Goal: Transaction & Acquisition: Book appointment/travel/reservation

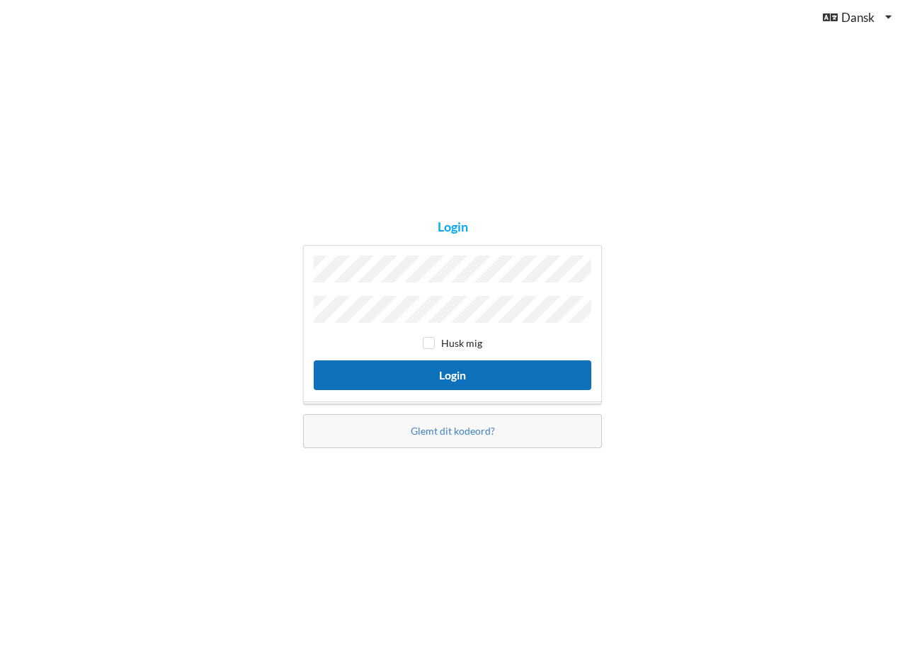
click at [462, 375] on button "Login" at bounding box center [453, 375] width 278 height 29
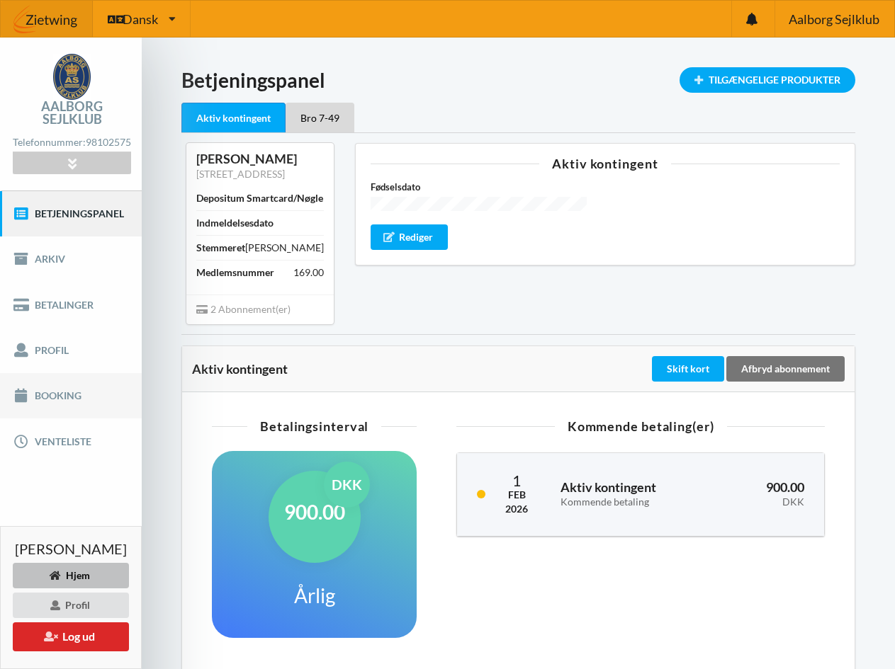
click at [51, 381] on link "Booking" at bounding box center [71, 395] width 142 height 45
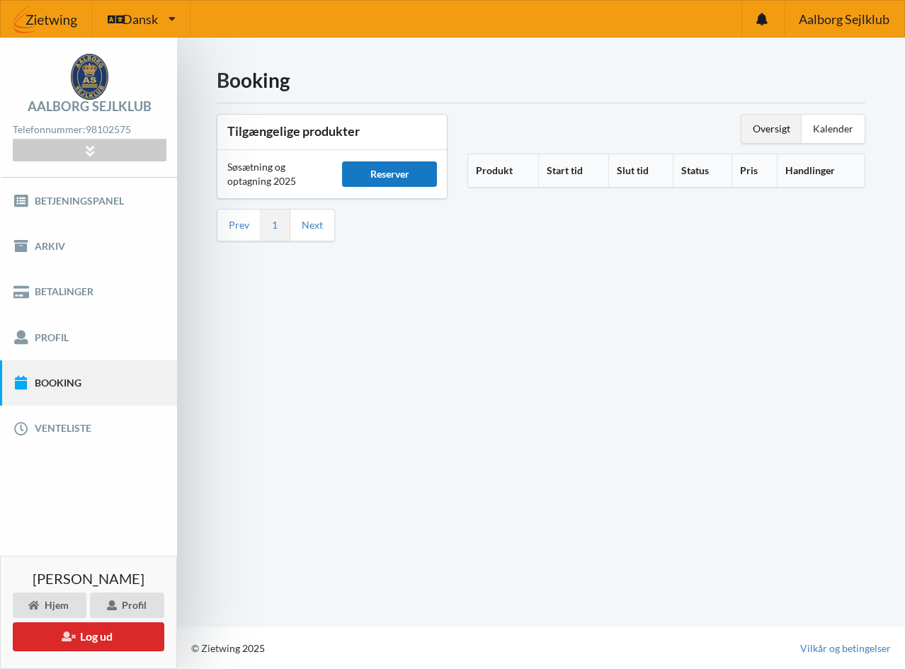
click at [397, 171] on div "Reserver" at bounding box center [389, 173] width 95 height 25
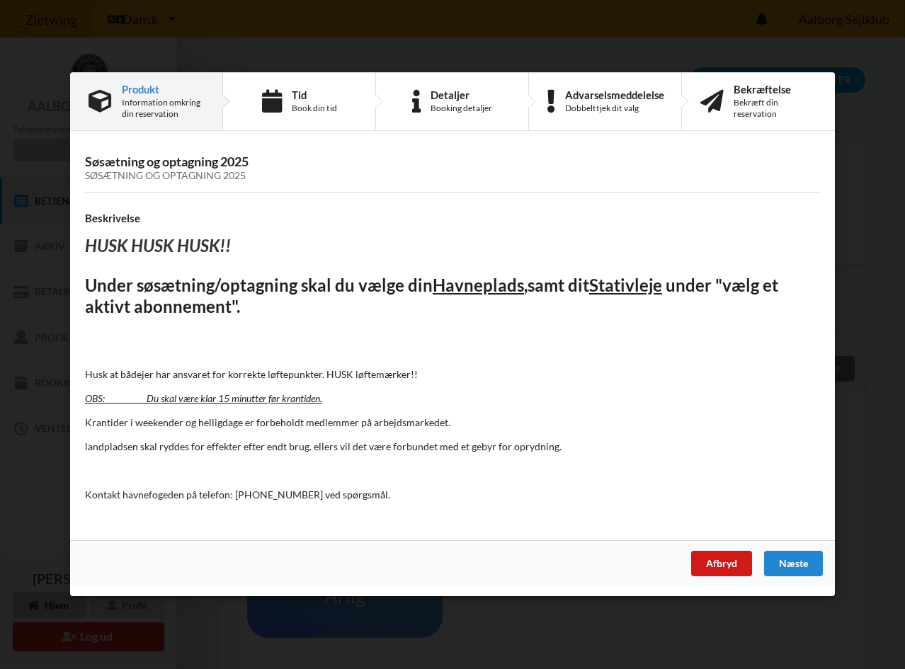
click at [725, 564] on div "Afbryd" at bounding box center [721, 564] width 61 height 25
click at [793, 558] on div "Næste" at bounding box center [793, 564] width 59 height 25
click at [792, 558] on div "Næste" at bounding box center [793, 564] width 59 height 25
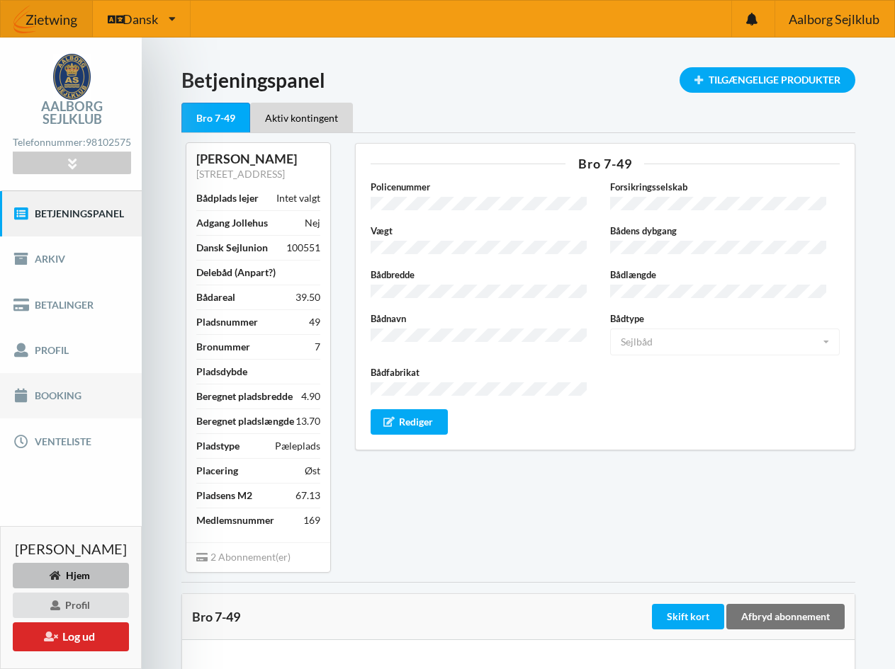
click at [60, 382] on link "Booking" at bounding box center [71, 395] width 142 height 45
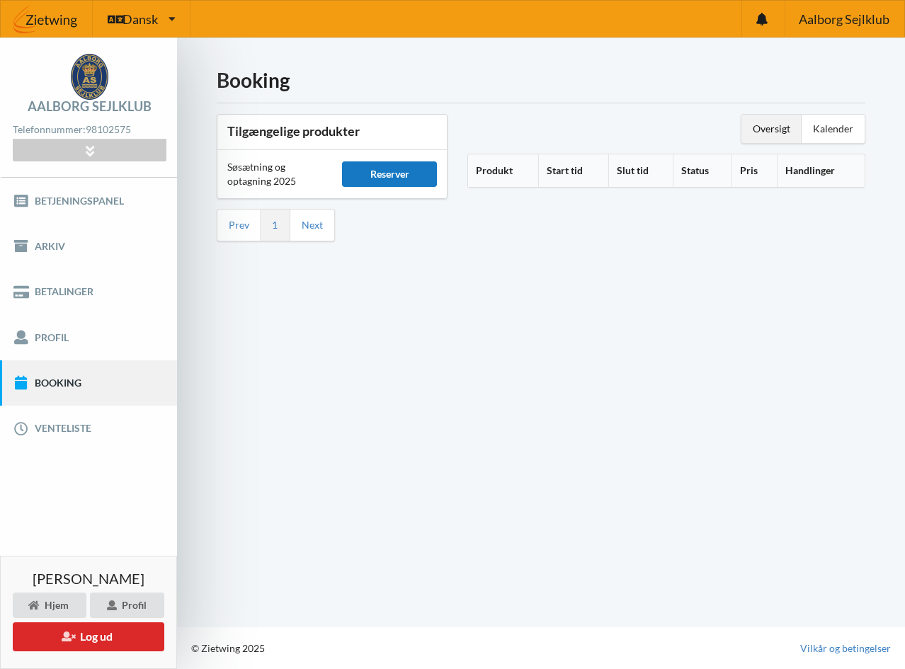
click at [398, 177] on div "Reserver" at bounding box center [389, 173] width 95 height 25
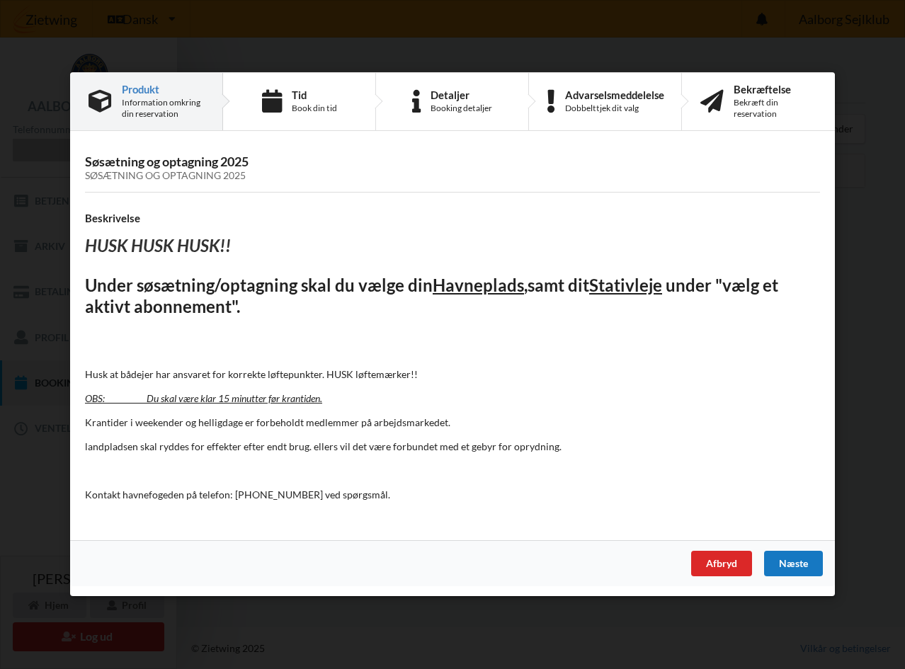
click at [798, 560] on div "Næste" at bounding box center [793, 564] width 59 height 25
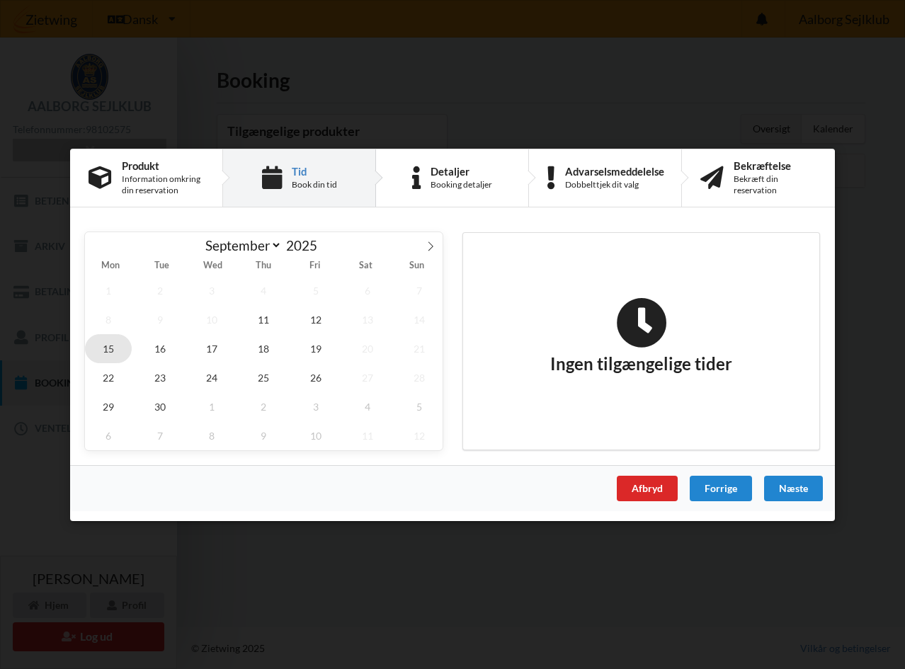
click at [108, 348] on span "15" at bounding box center [108, 348] width 47 height 29
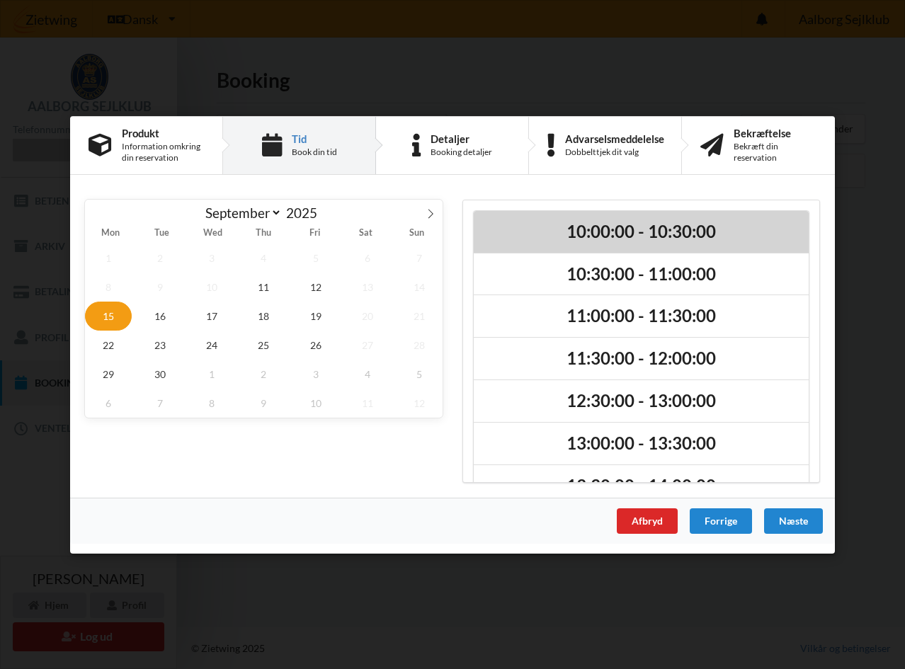
click at [611, 229] on h2 "10:00:00 - 10:30:00" at bounding box center [641, 231] width 315 height 22
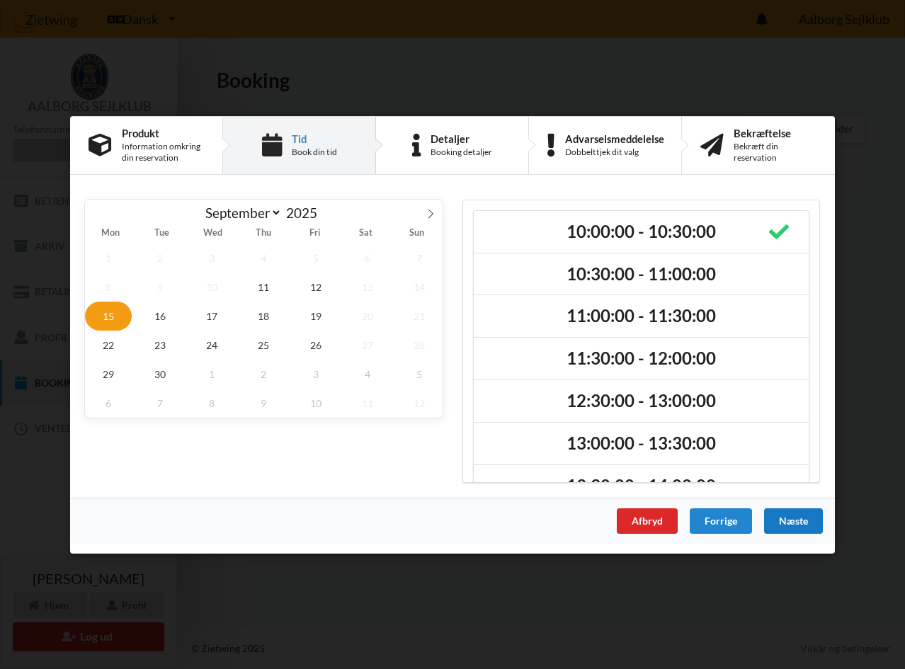
click at [790, 518] on div "Næste" at bounding box center [793, 520] width 59 height 25
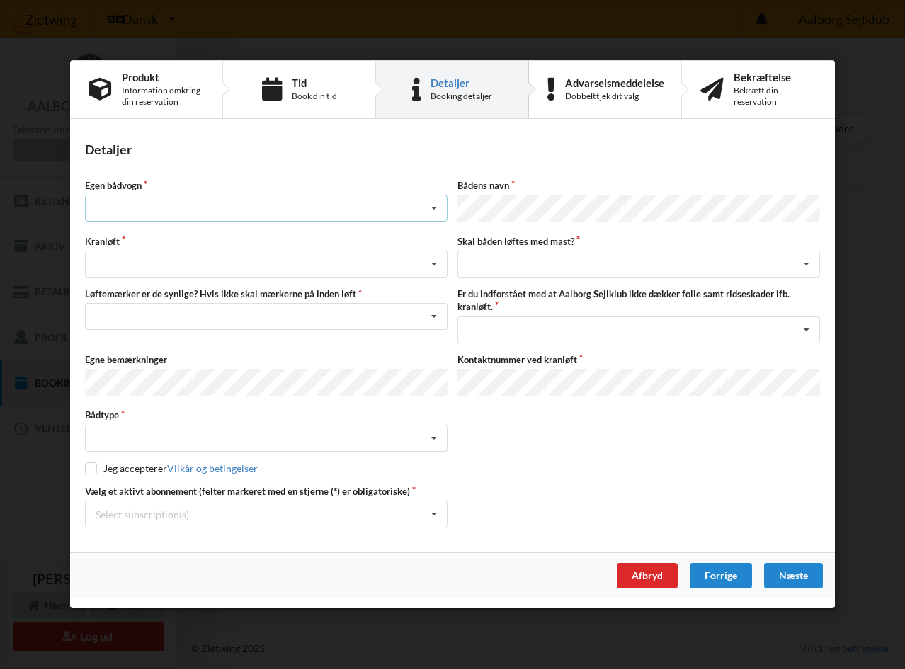
click at [221, 210] on div "Intet valg ja nej" at bounding box center [266, 208] width 363 height 27
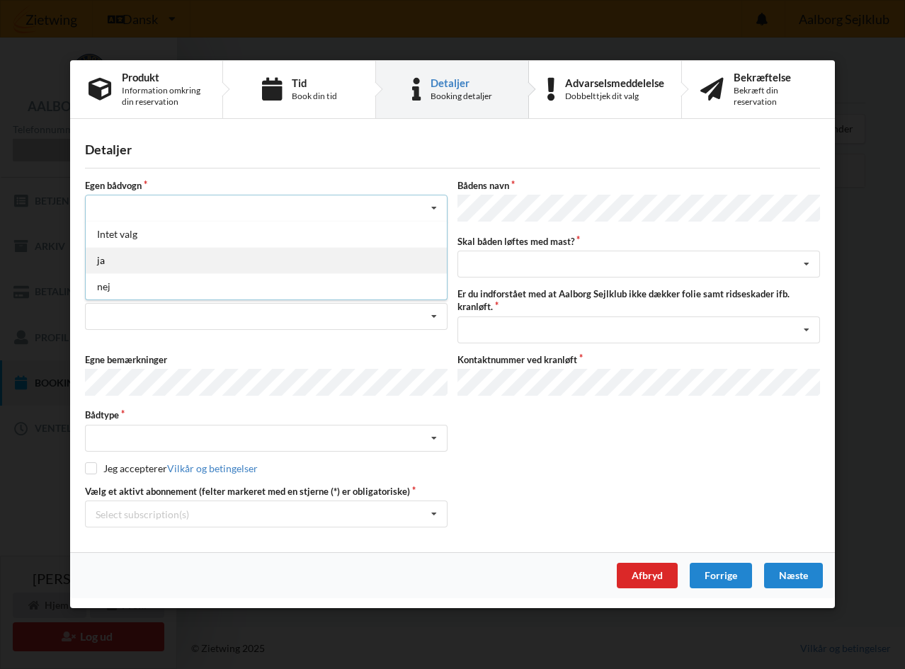
click at [179, 263] on div "ja" at bounding box center [266, 261] width 361 height 26
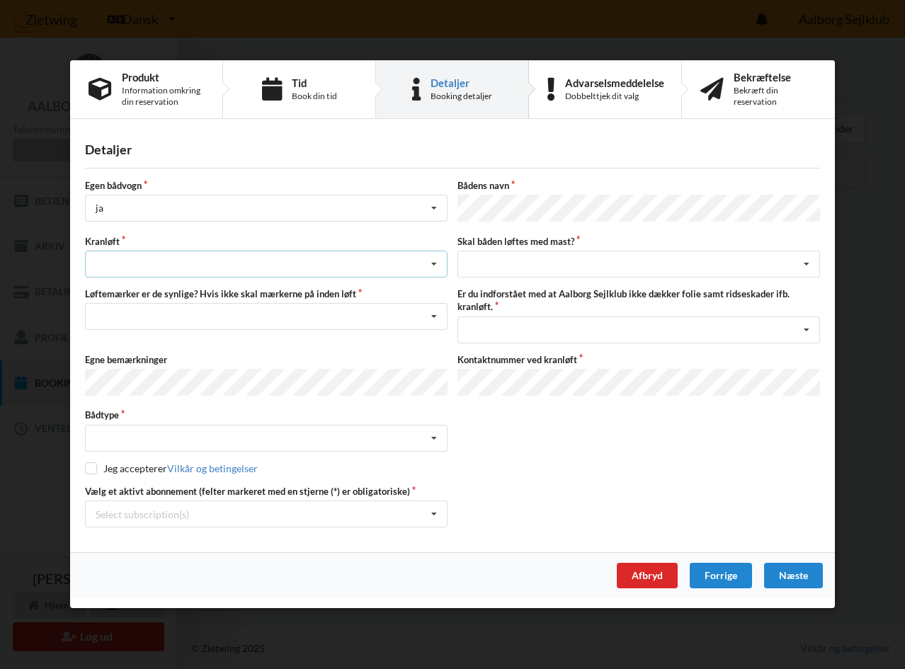
click at [279, 266] on div "Søsætning Optagning" at bounding box center [266, 264] width 363 height 27
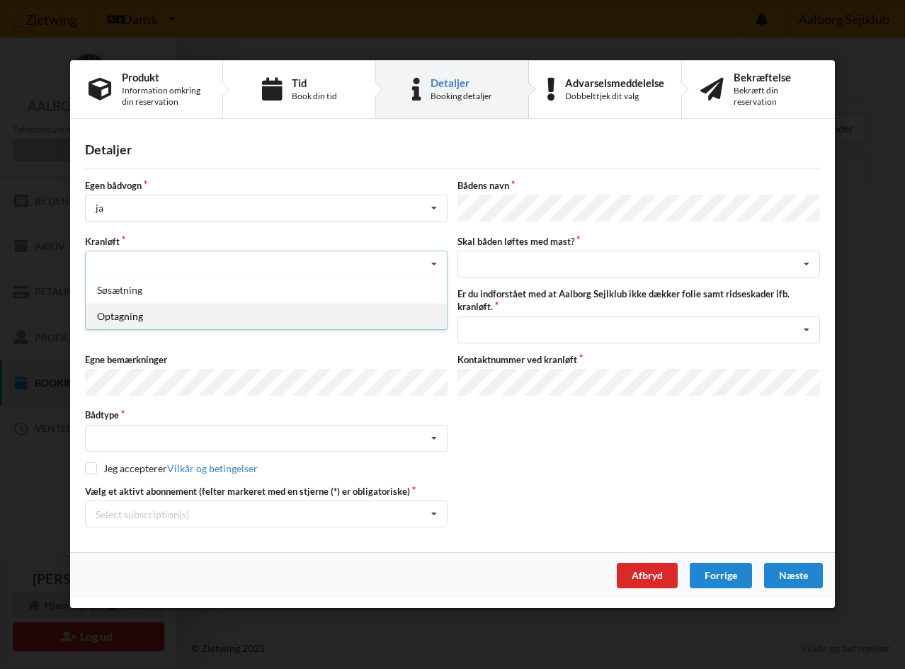
click at [286, 317] on div "Optagning" at bounding box center [266, 317] width 361 height 26
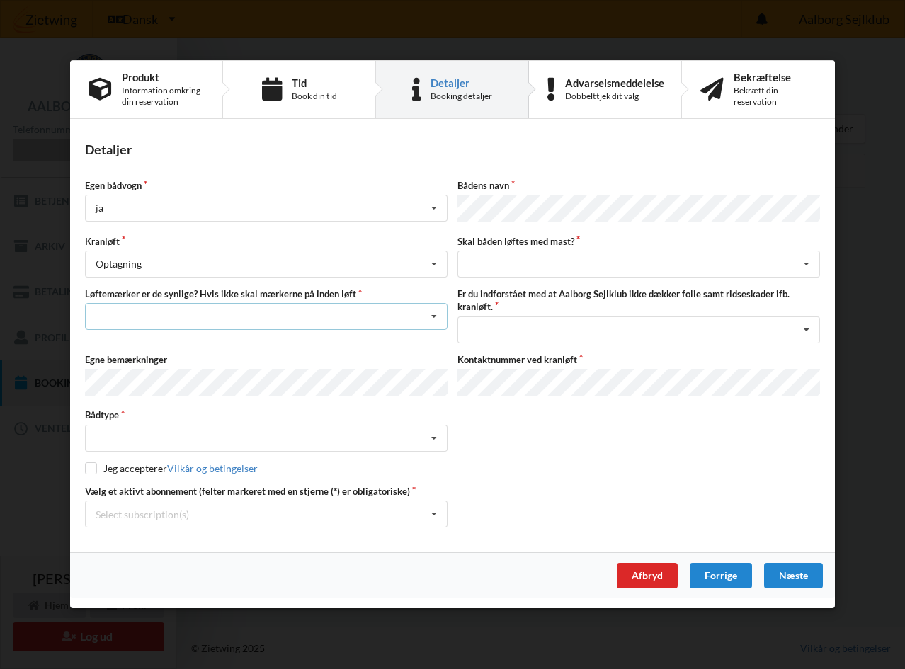
click at [284, 315] on div "Nej, jeg kontakter havnekontoret inden løft og får dem sat på Ja, mine mærker e…" at bounding box center [266, 317] width 363 height 27
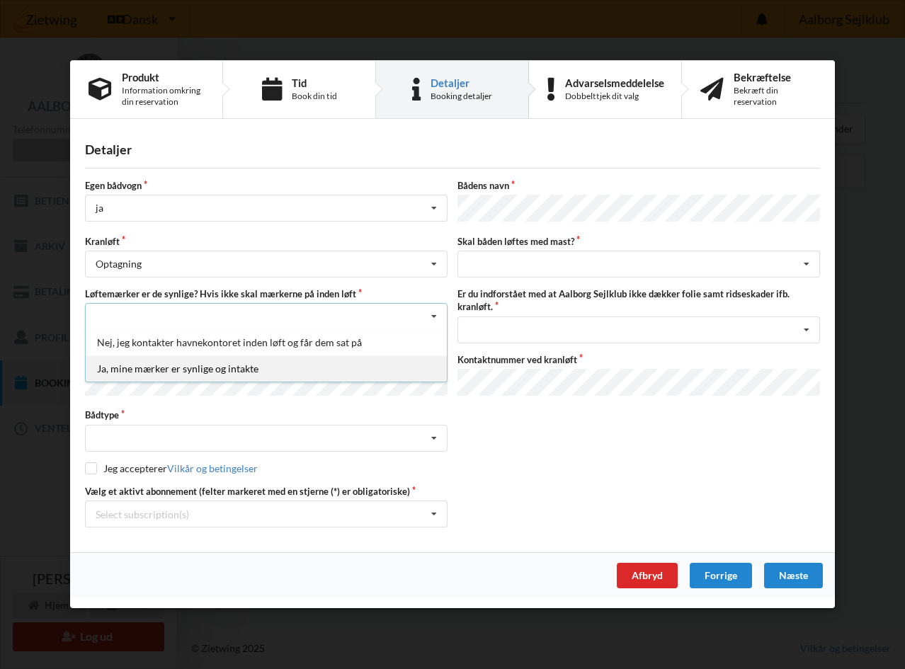
click at [259, 368] on div "Ja, mine mærker er synlige og intakte" at bounding box center [266, 369] width 361 height 26
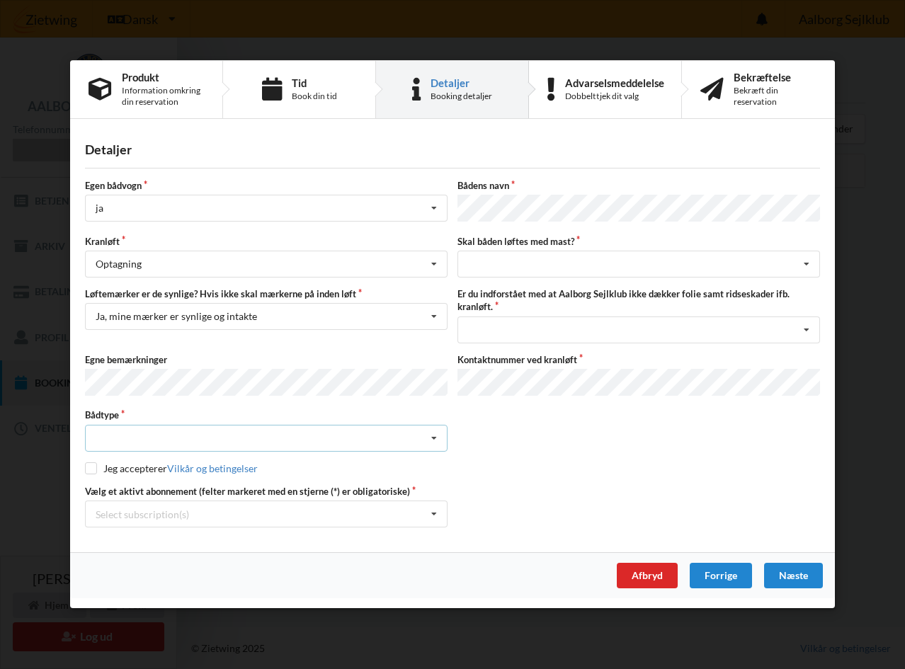
click at [254, 433] on div "Intet valgt Sejlbåd Motorbåd Motorsejler [PERSON_NAME]" at bounding box center [266, 438] width 363 height 27
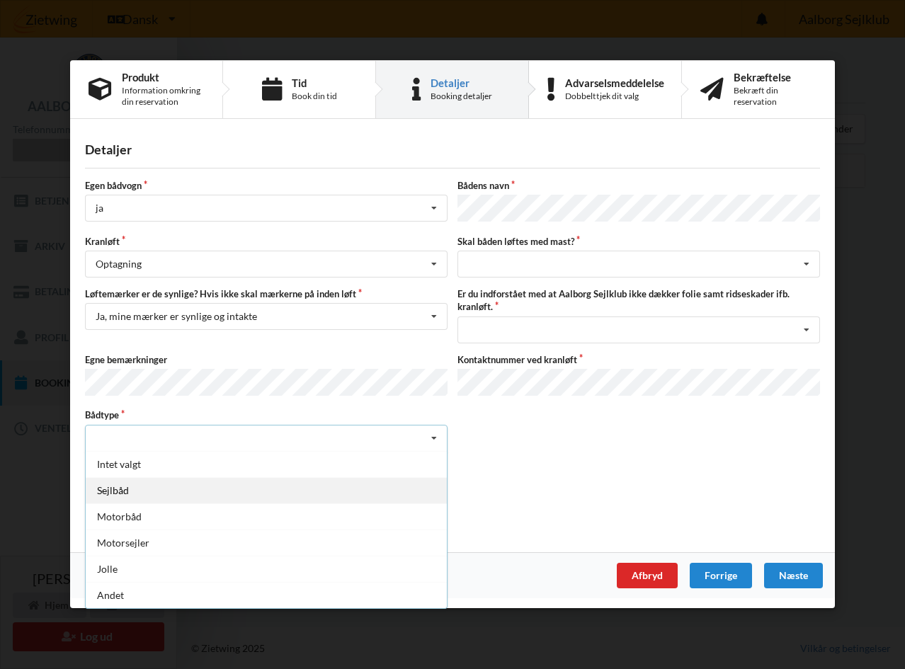
click at [224, 486] on div "Sejlbåd" at bounding box center [266, 490] width 361 height 26
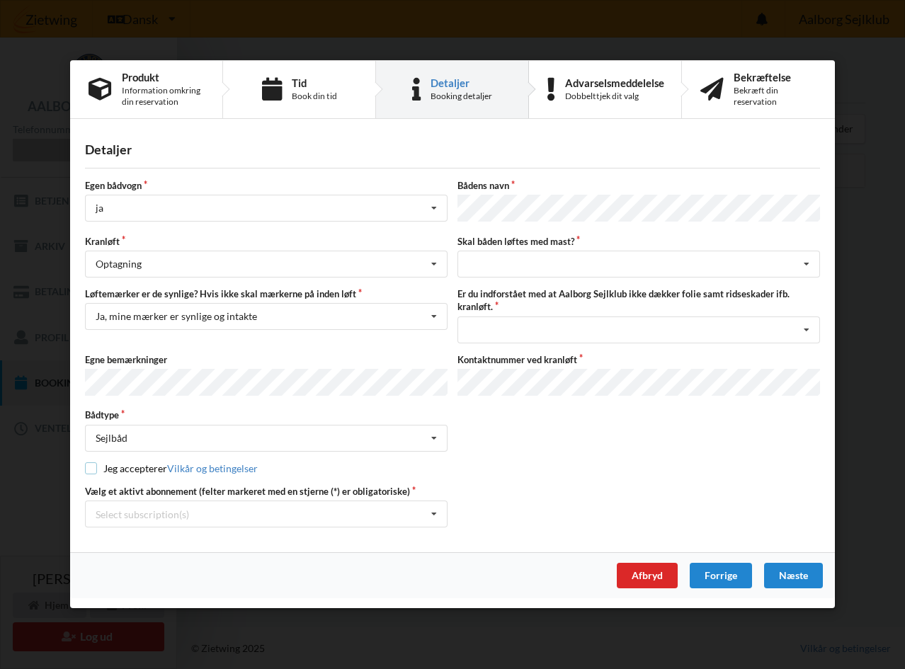
click at [88, 469] on input "checkbox" at bounding box center [91, 468] width 12 height 12
checkbox input "true"
click at [434, 511] on icon at bounding box center [434, 515] width 21 height 26
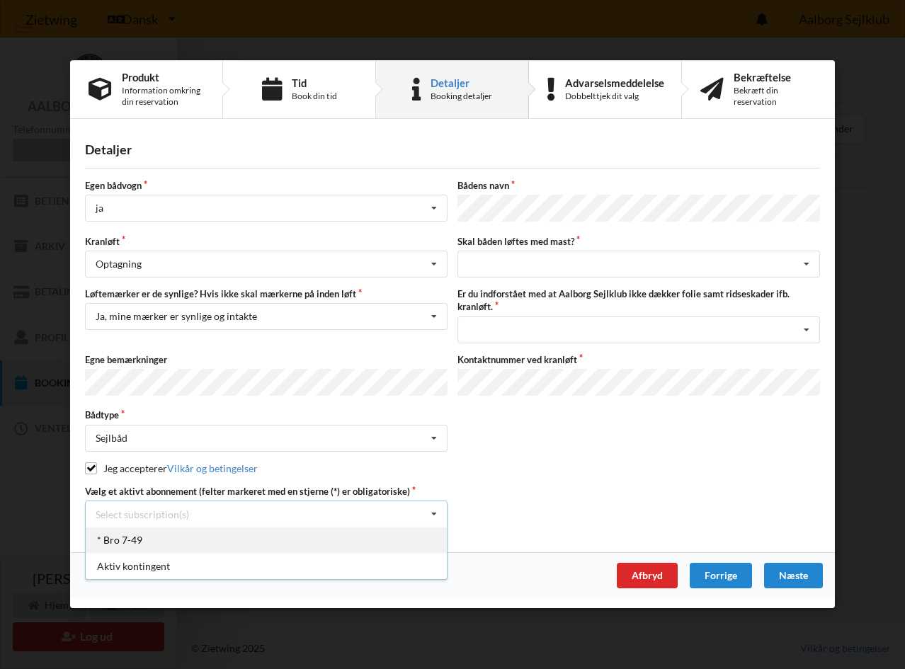
click at [408, 539] on div "* Bro 7-49" at bounding box center [266, 541] width 361 height 26
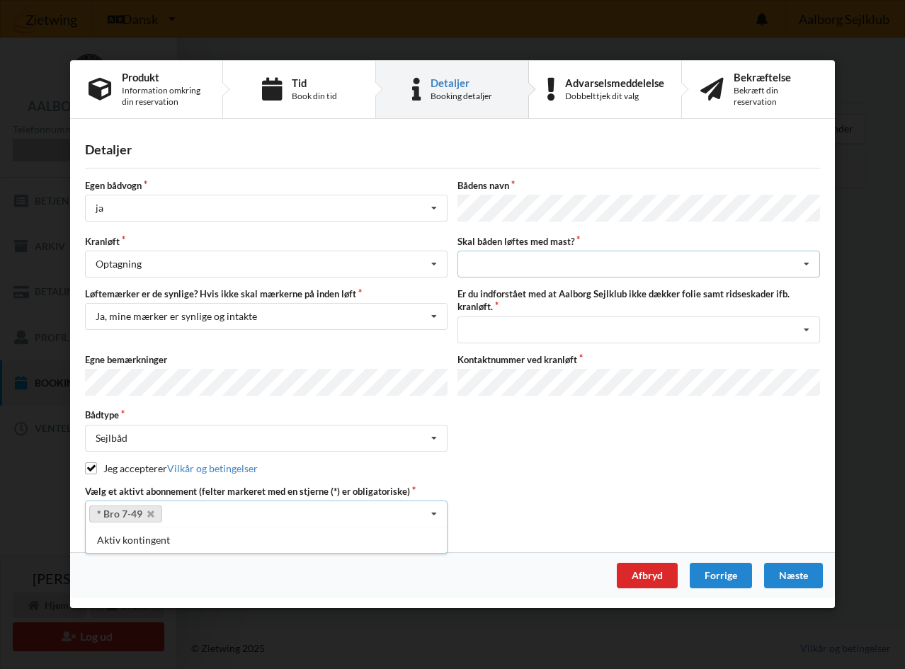
click at [570, 262] on div "intet valg ja nej" at bounding box center [639, 264] width 363 height 27
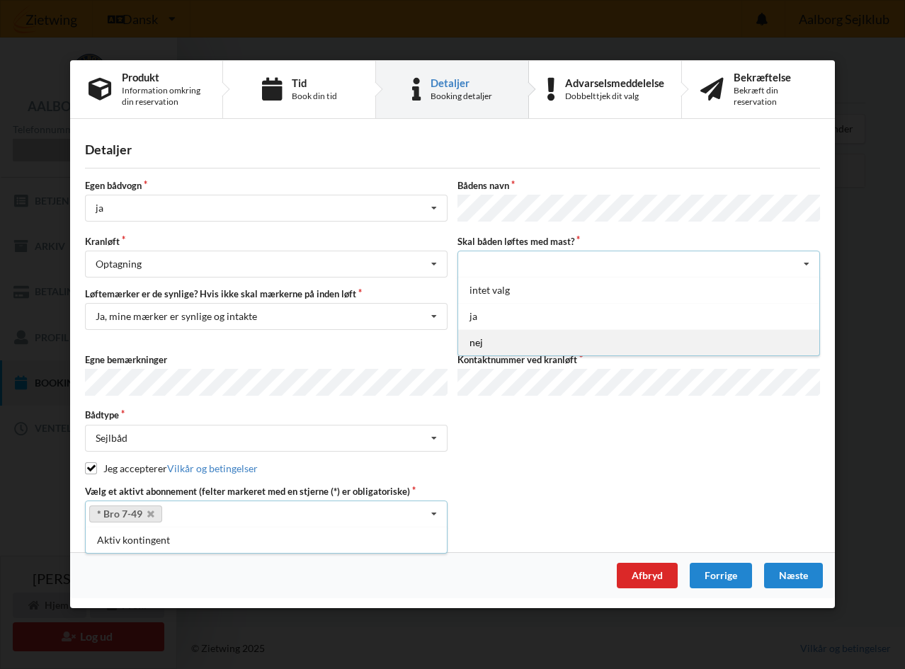
click at [532, 345] on div "nej" at bounding box center [638, 343] width 361 height 26
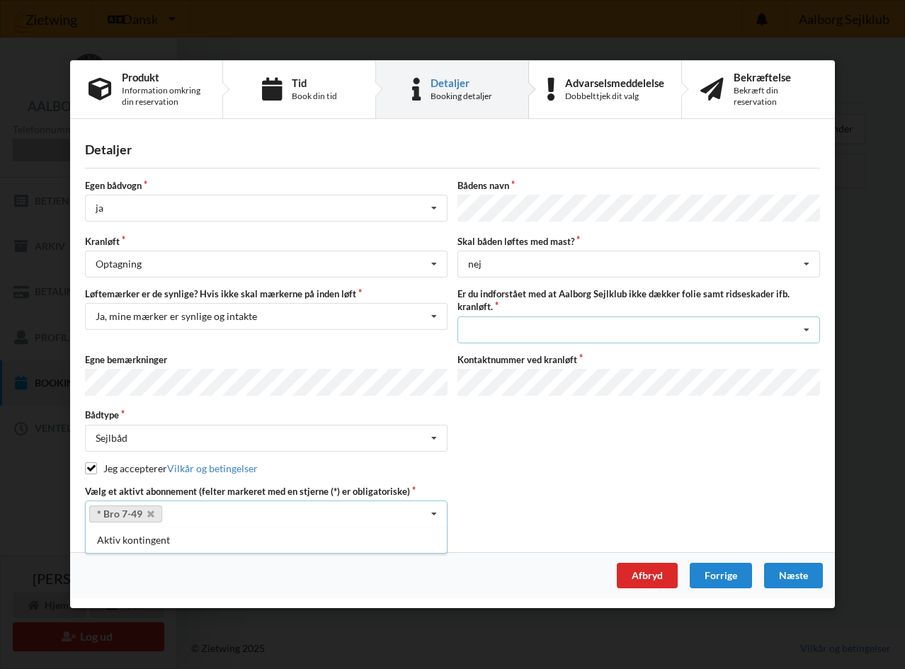
click at [543, 324] on div "Jeg har tæpper med og tager selv ansvaret for eventuelle folie samt ridseskader…" at bounding box center [639, 330] width 363 height 27
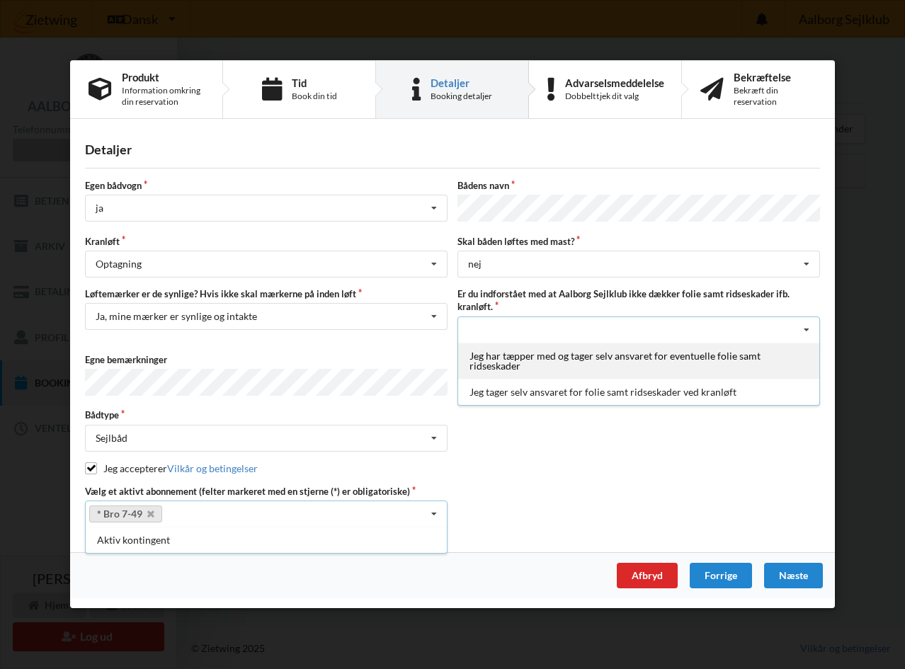
click at [543, 358] on div "Jeg har tæpper med og tager selv ansvaret for eventuelle folie samt ridseskader" at bounding box center [638, 361] width 361 height 36
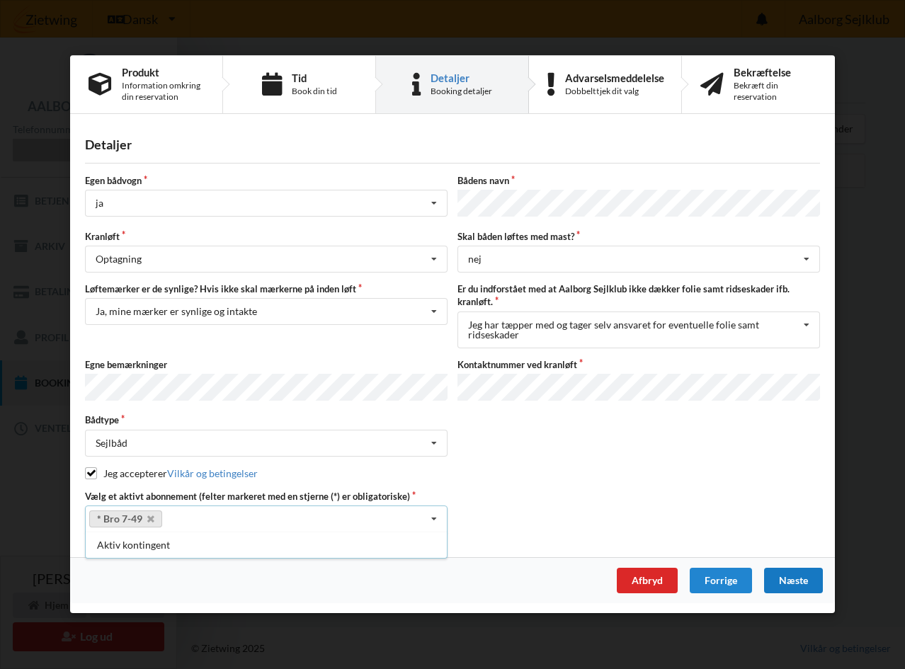
click at [795, 575] on div "Næste" at bounding box center [793, 581] width 59 height 25
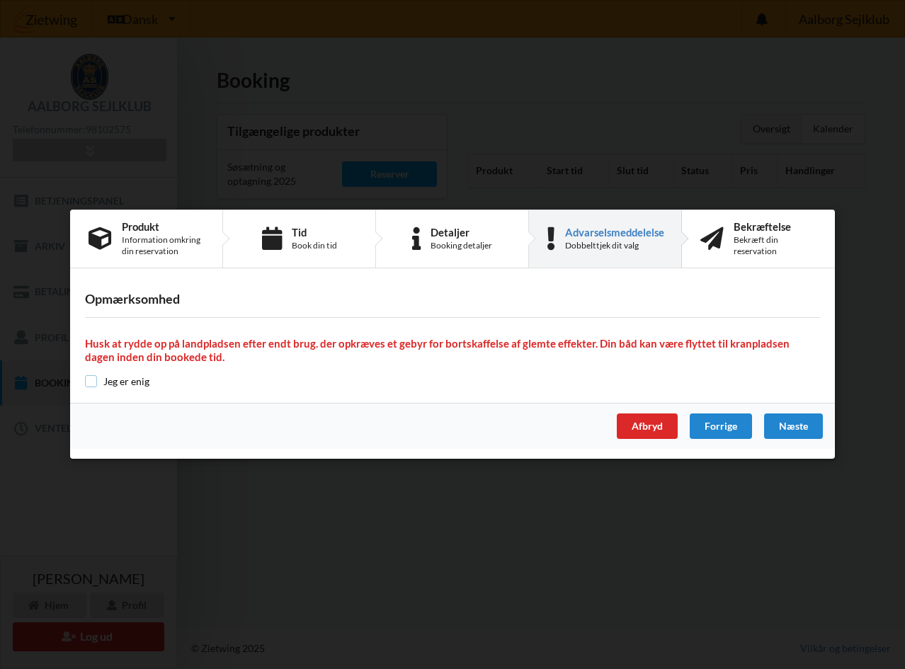
click at [91, 382] on input "checkbox" at bounding box center [91, 381] width 12 height 12
checkbox input "true"
click at [795, 422] on div "Næste" at bounding box center [793, 426] width 59 height 25
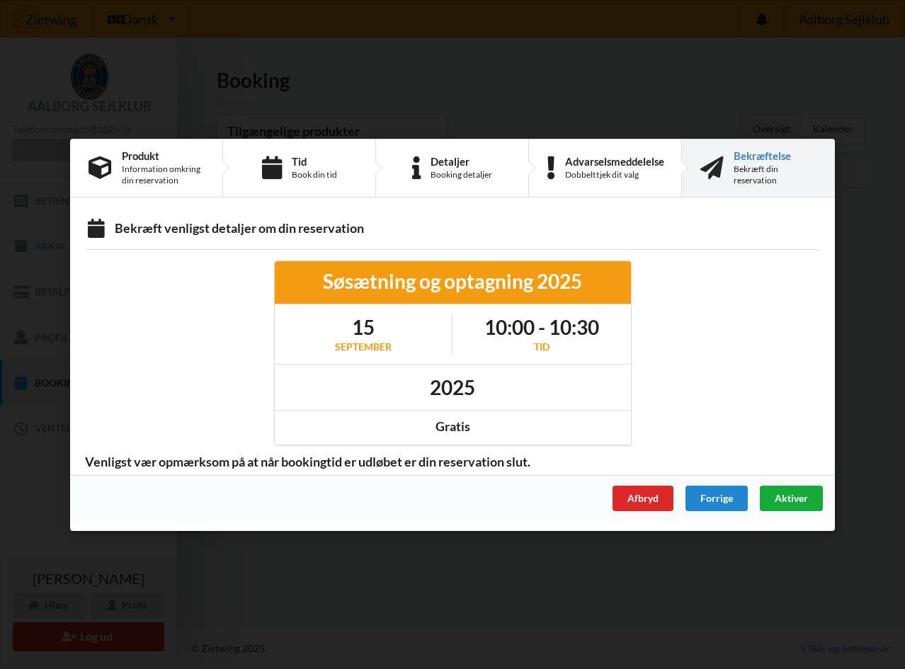
click at [788, 494] on span "Aktiver" at bounding box center [791, 498] width 33 height 12
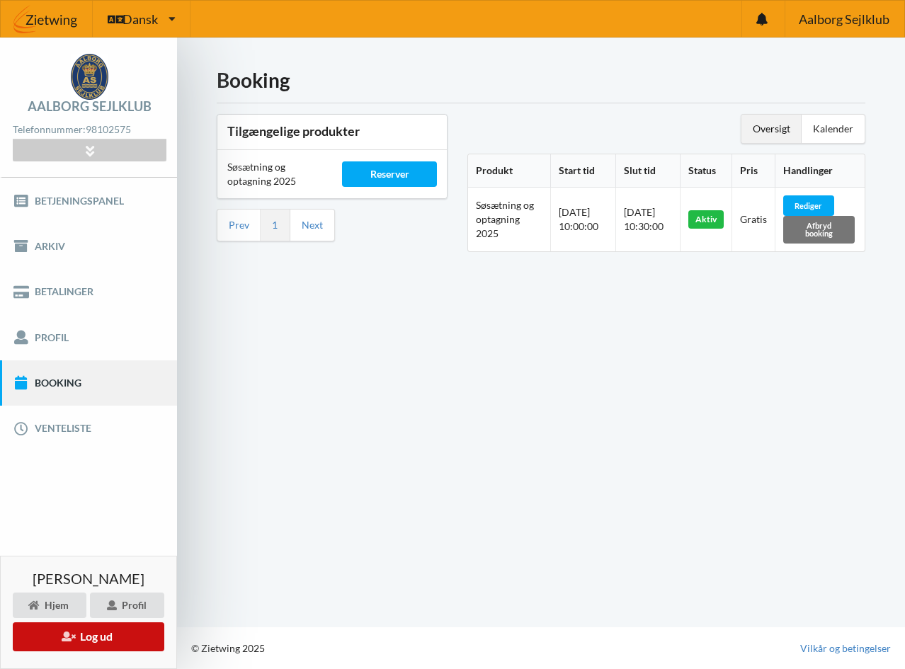
click at [93, 636] on button "Log ud" at bounding box center [89, 637] width 152 height 29
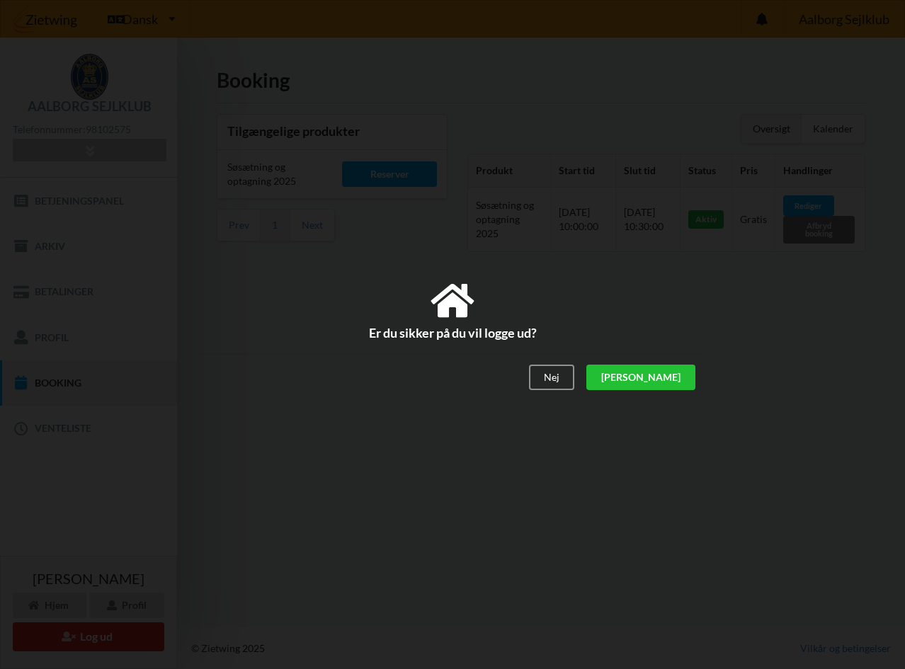
click at [674, 375] on div "[PERSON_NAME]" at bounding box center [640, 377] width 109 height 25
